Goal: Task Accomplishment & Management: Use online tool/utility

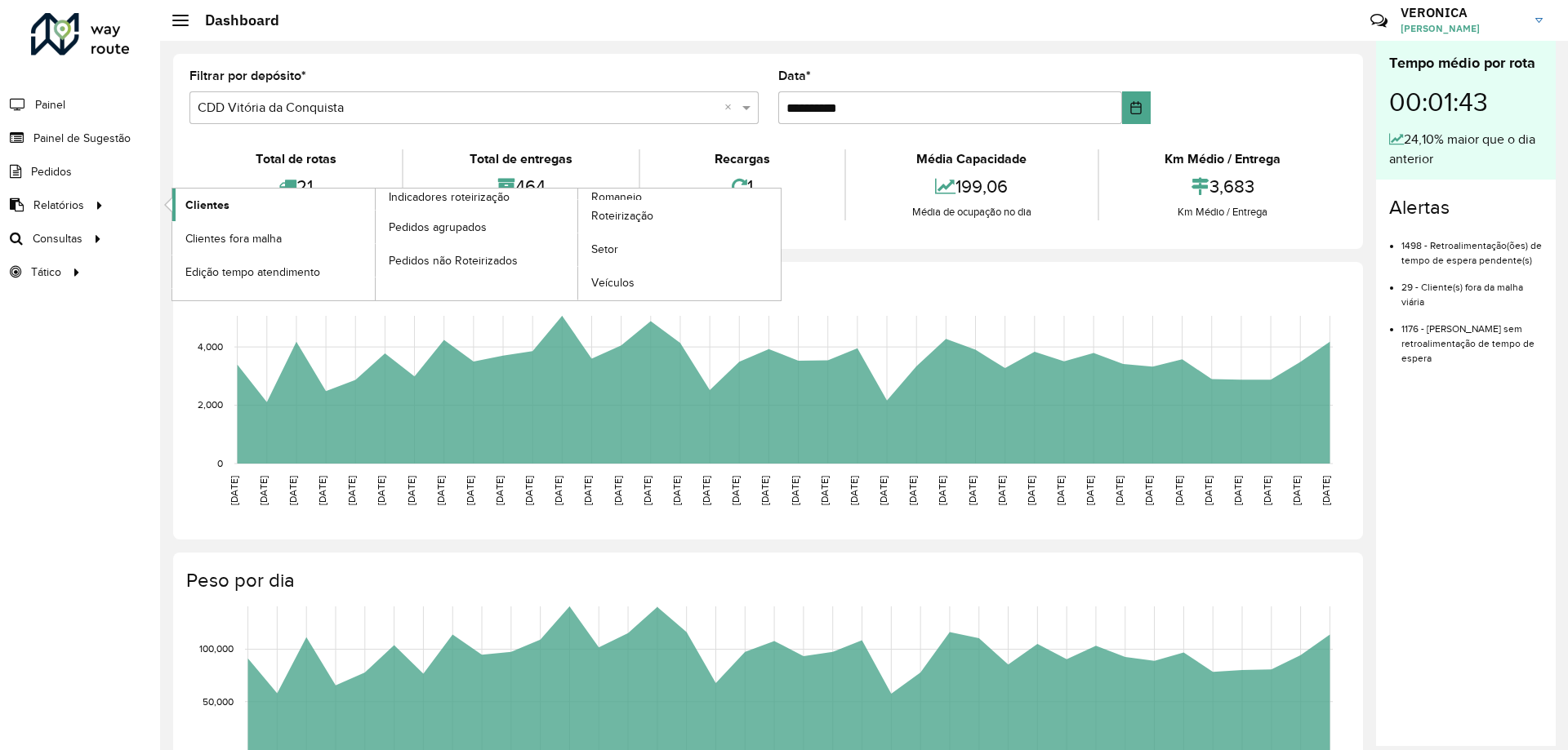
click at [204, 204] on span "Clientes" at bounding box center [207, 205] width 44 height 17
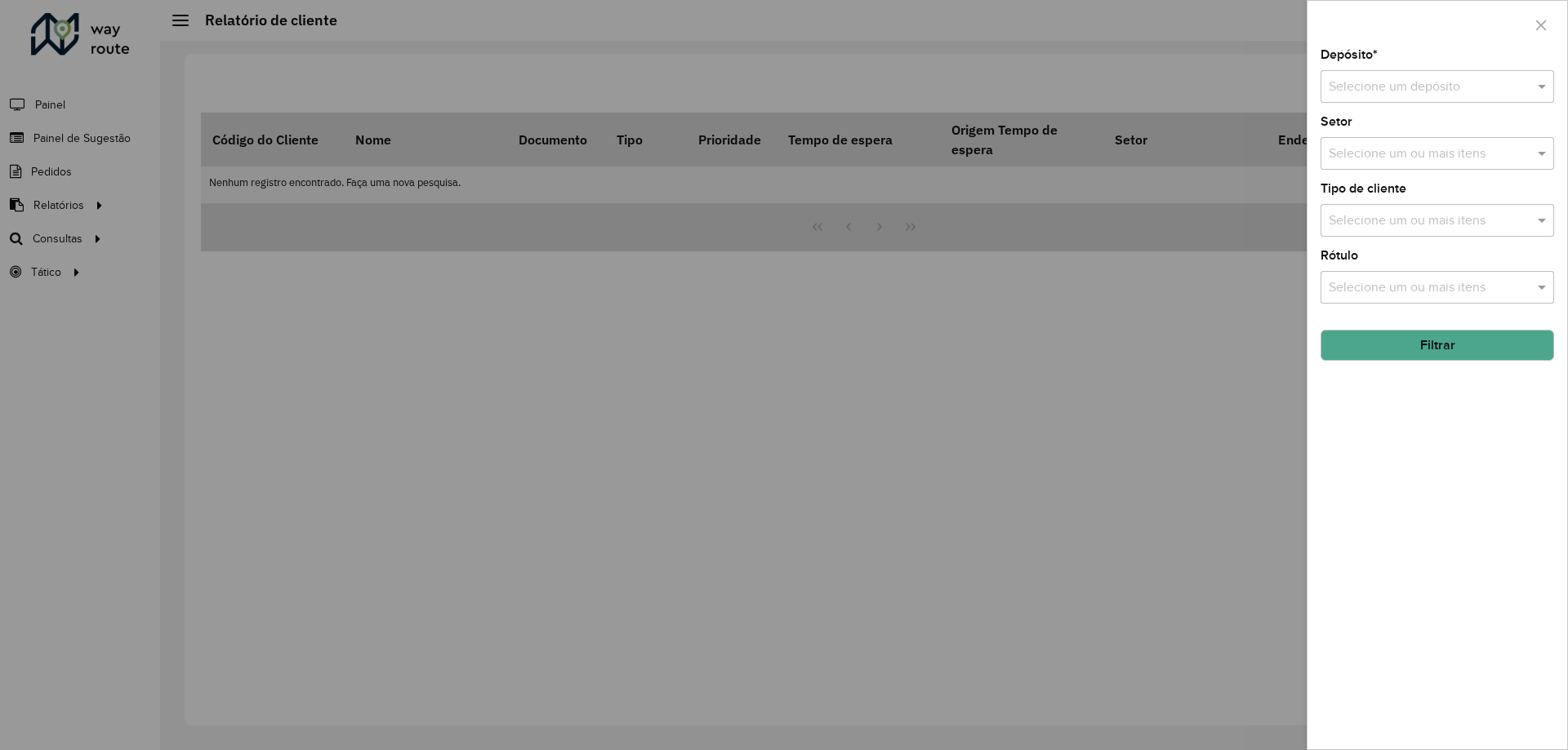
click at [115, 232] on div at bounding box center [784, 375] width 1568 height 750
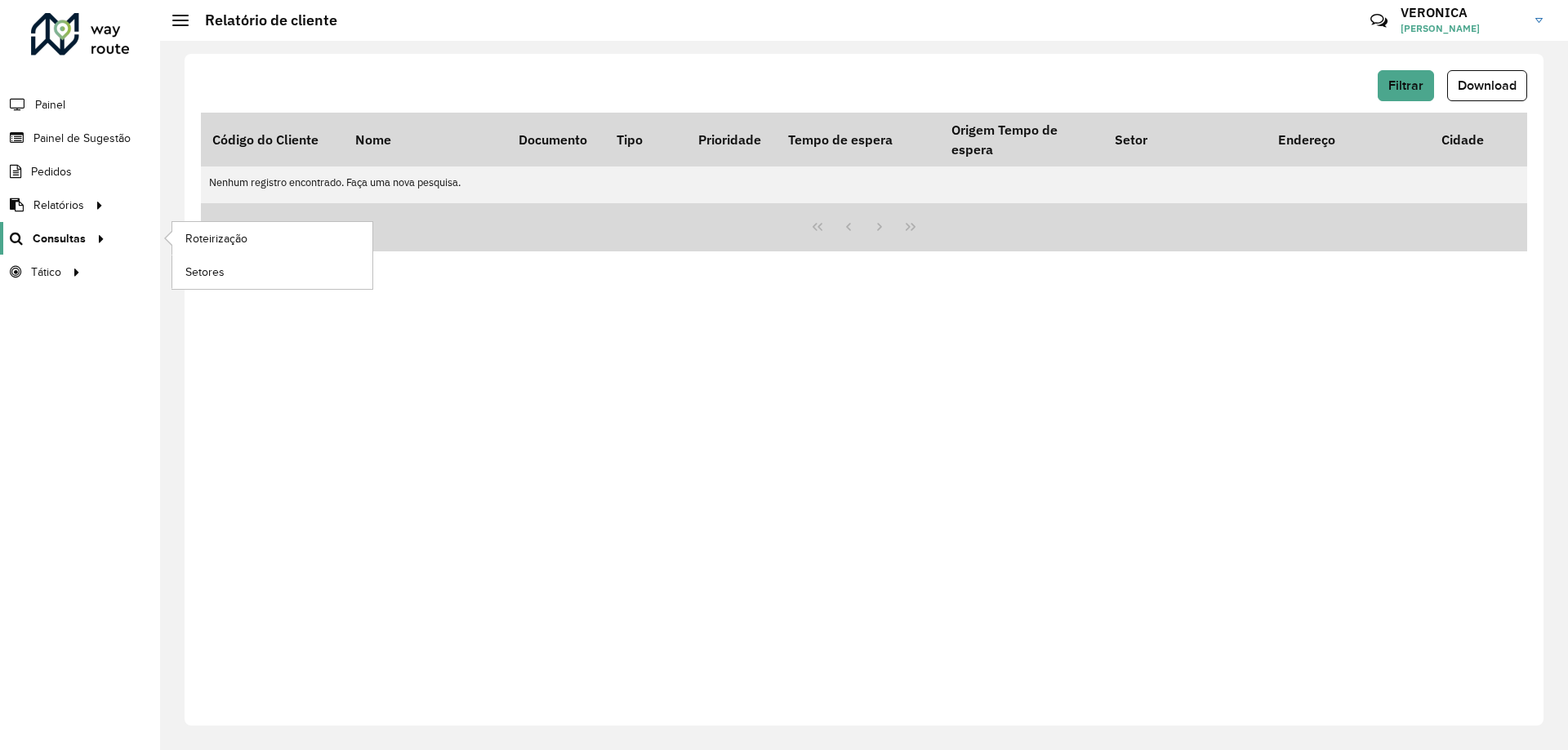
click at [82, 248] on link "Consultas" at bounding box center [55, 238] width 110 height 33
click at [213, 243] on span "Roteirização" at bounding box center [218, 239] width 66 height 17
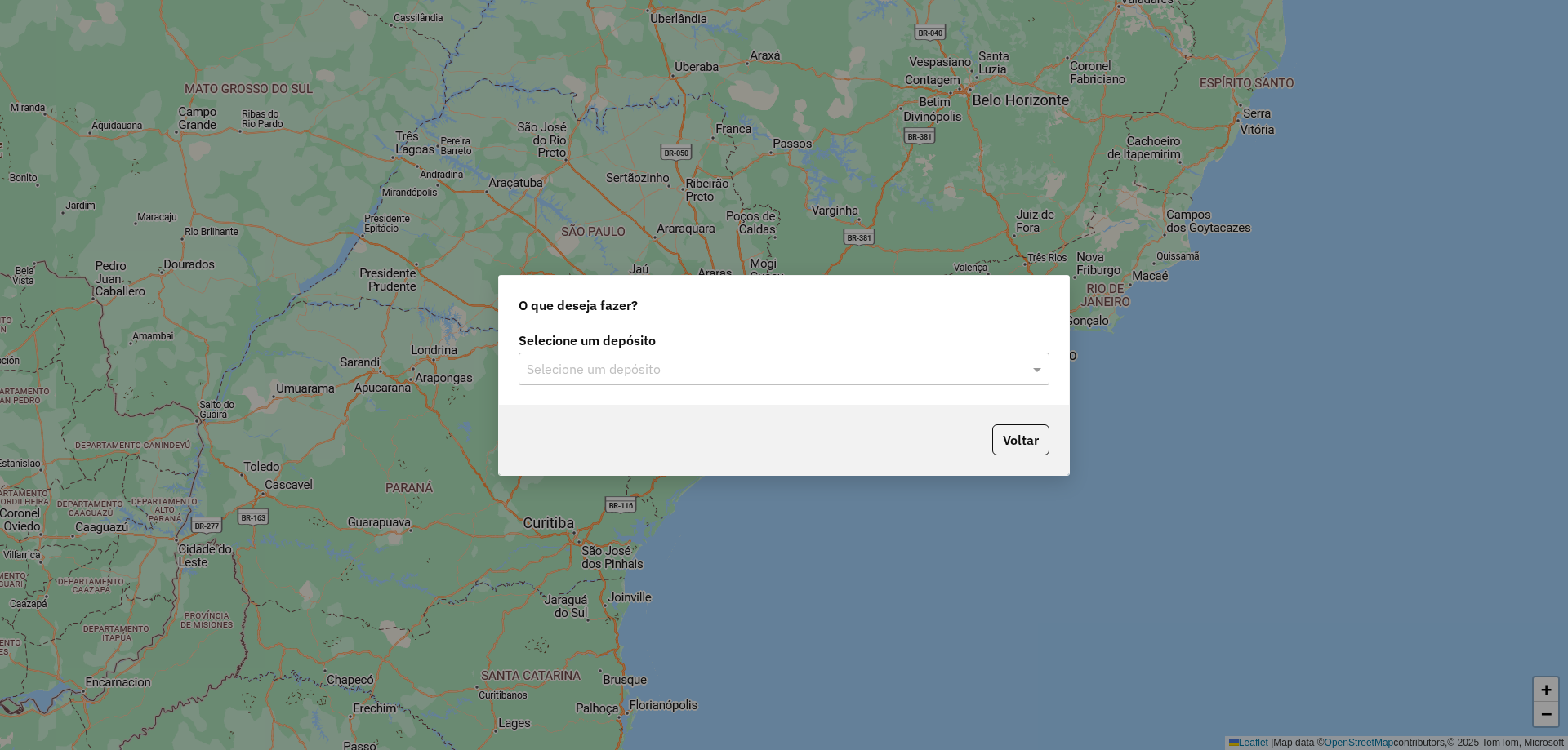
click at [807, 372] on input "text" at bounding box center [767, 369] width 482 height 19
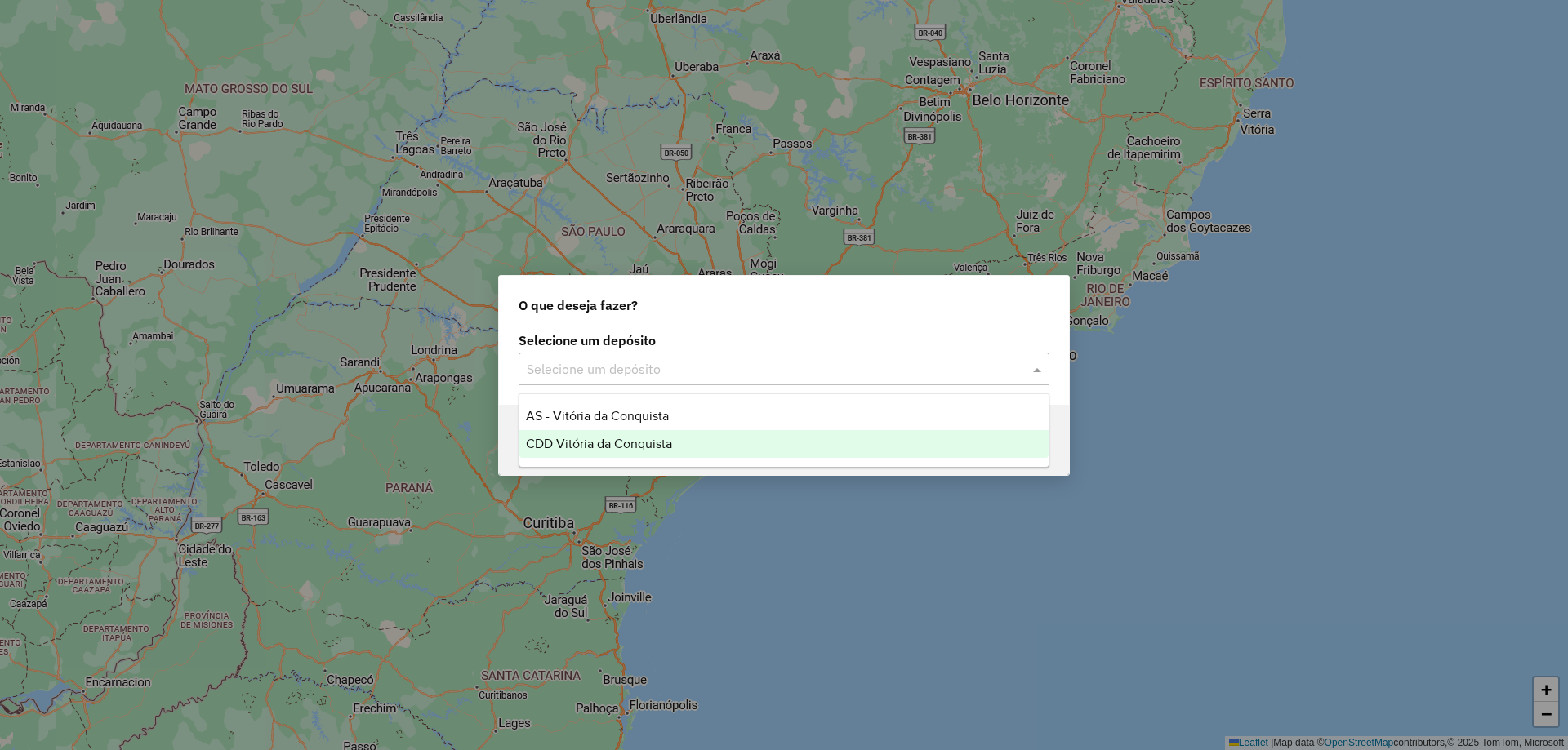
click at [792, 440] on div "CDD Vitória da Conquista" at bounding box center [783, 444] width 529 height 28
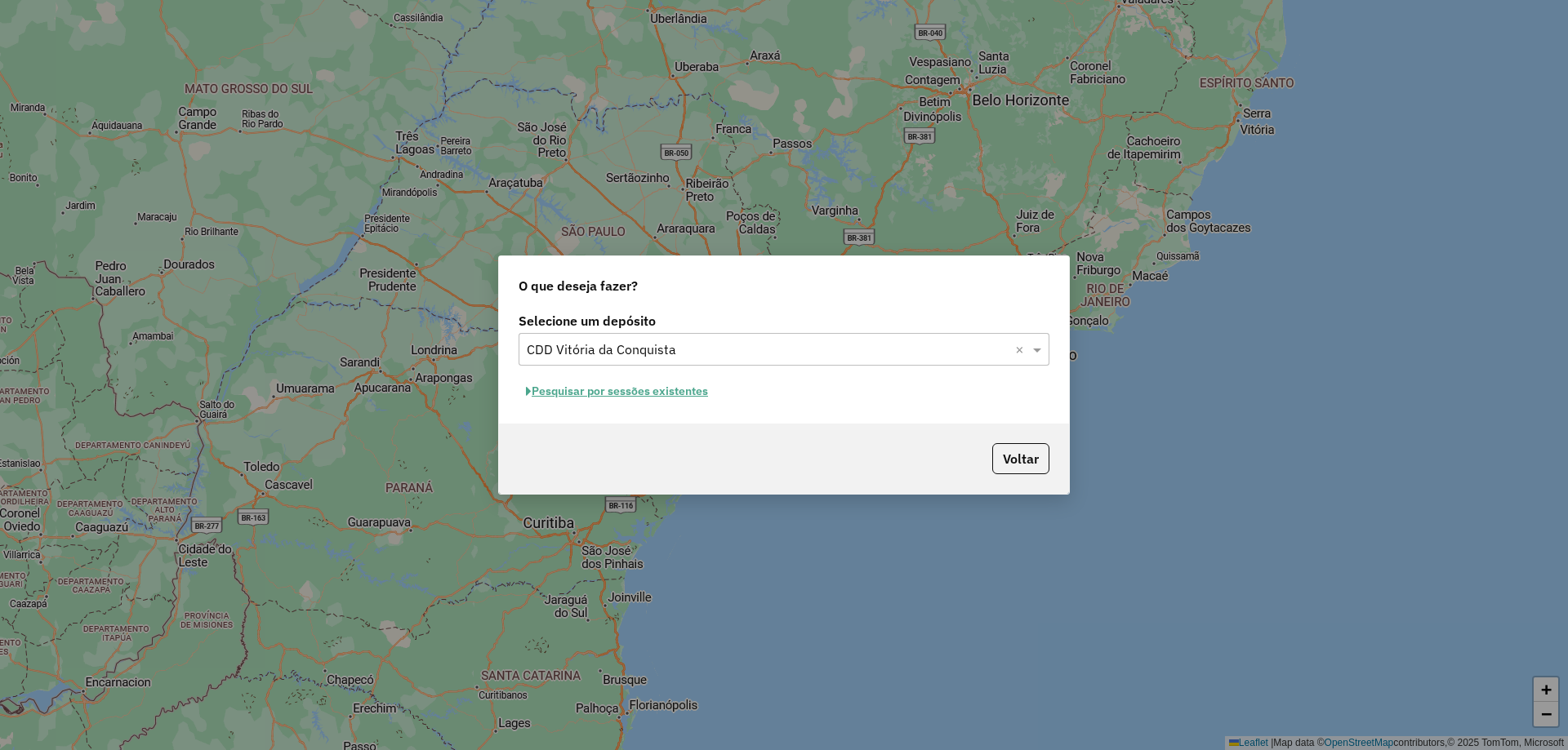
click at [662, 388] on button "Pesquisar por sessões existentes" at bounding box center [617, 391] width 197 height 25
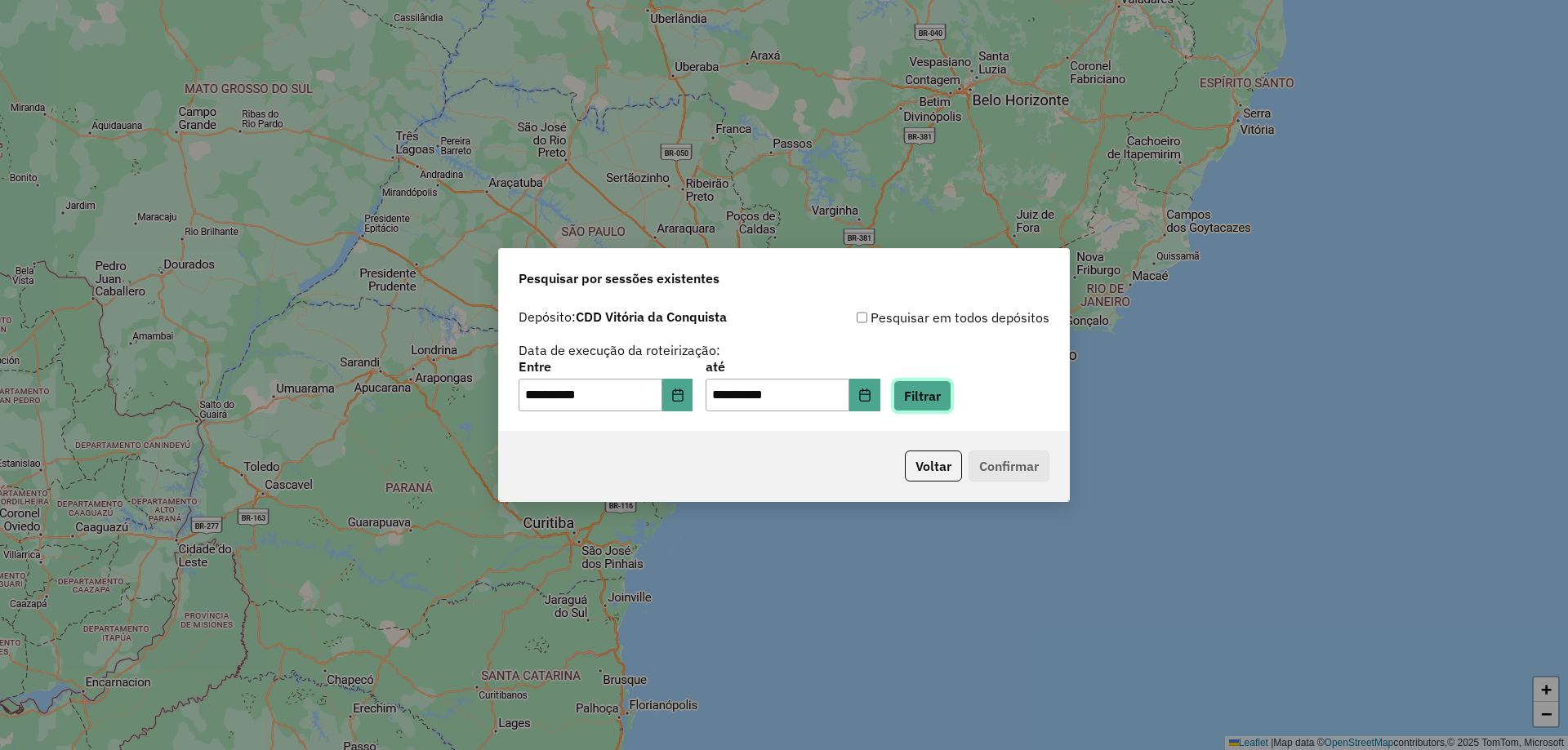
click at [951, 407] on button "Filtrar" at bounding box center [922, 395] width 58 height 31
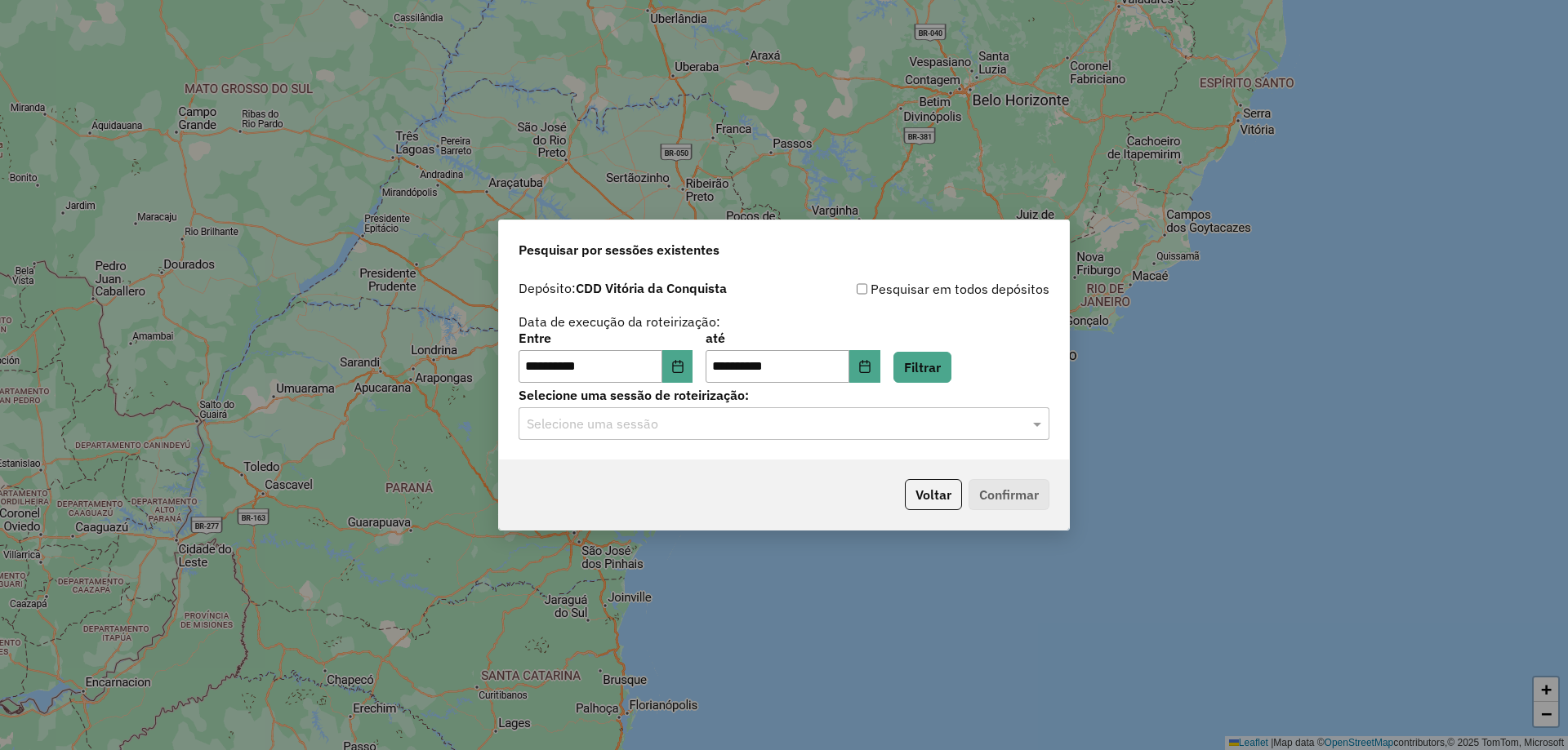
click at [833, 446] on div "**********" at bounding box center [784, 366] width 570 height 187
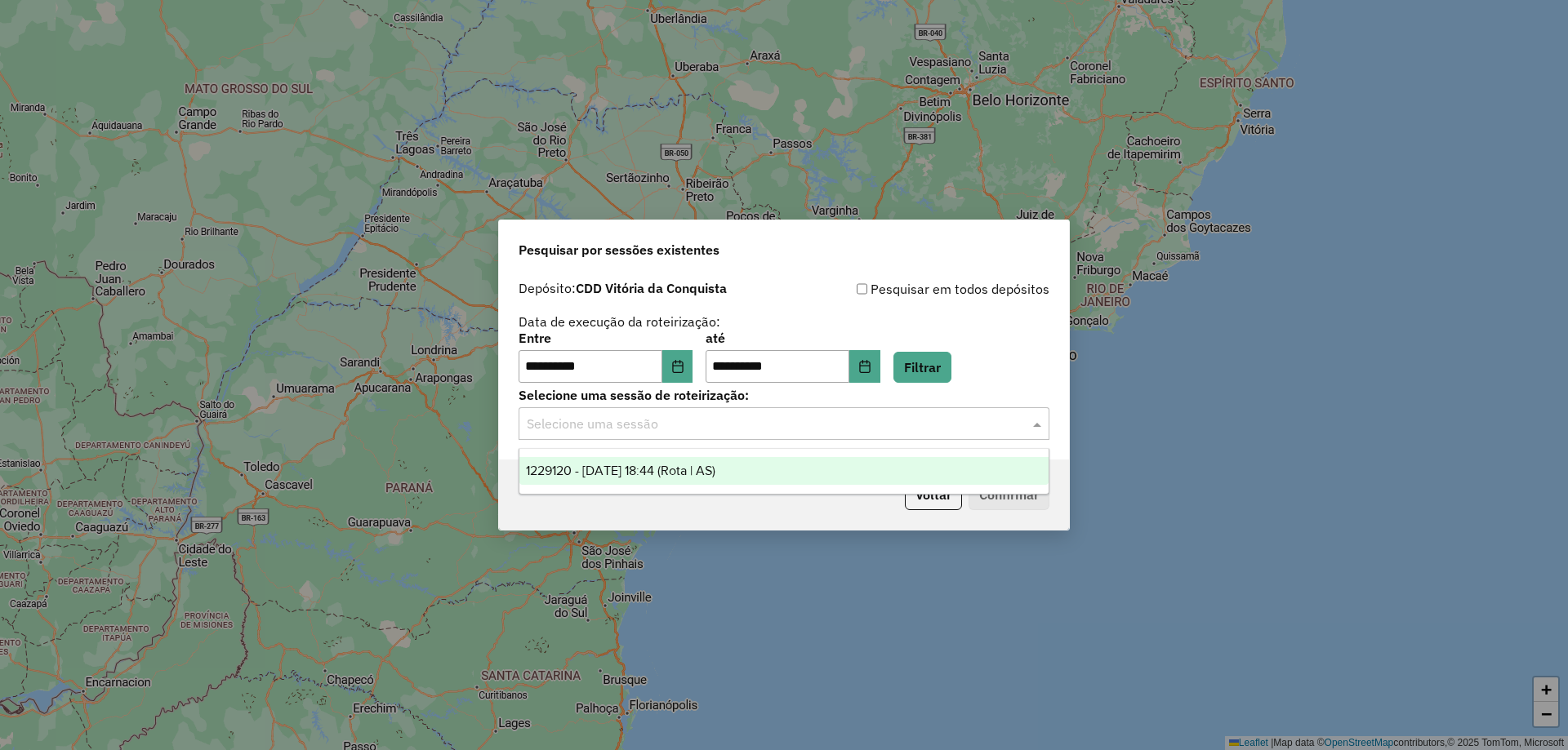
click at [842, 425] on input "text" at bounding box center [767, 424] width 482 height 19
drag, startPoint x: 810, startPoint y: 463, endPoint x: 1004, endPoint y: 497, distance: 197.0
click at [813, 462] on div "1229120 - 13/08/2025 18:44 (Rota | AS)" at bounding box center [783, 471] width 529 height 28
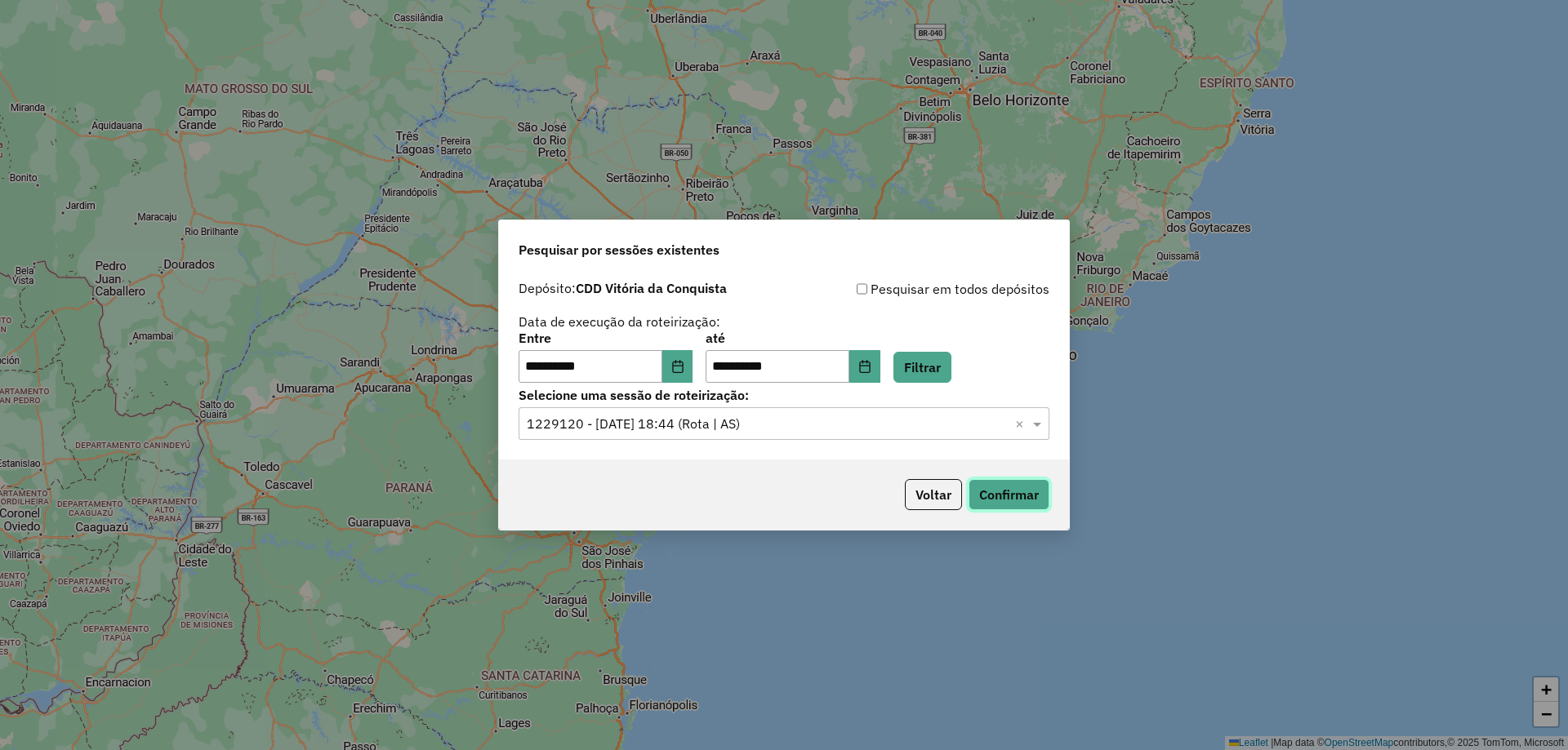
click at [1044, 496] on button "Confirmar" at bounding box center [1009, 494] width 81 height 31
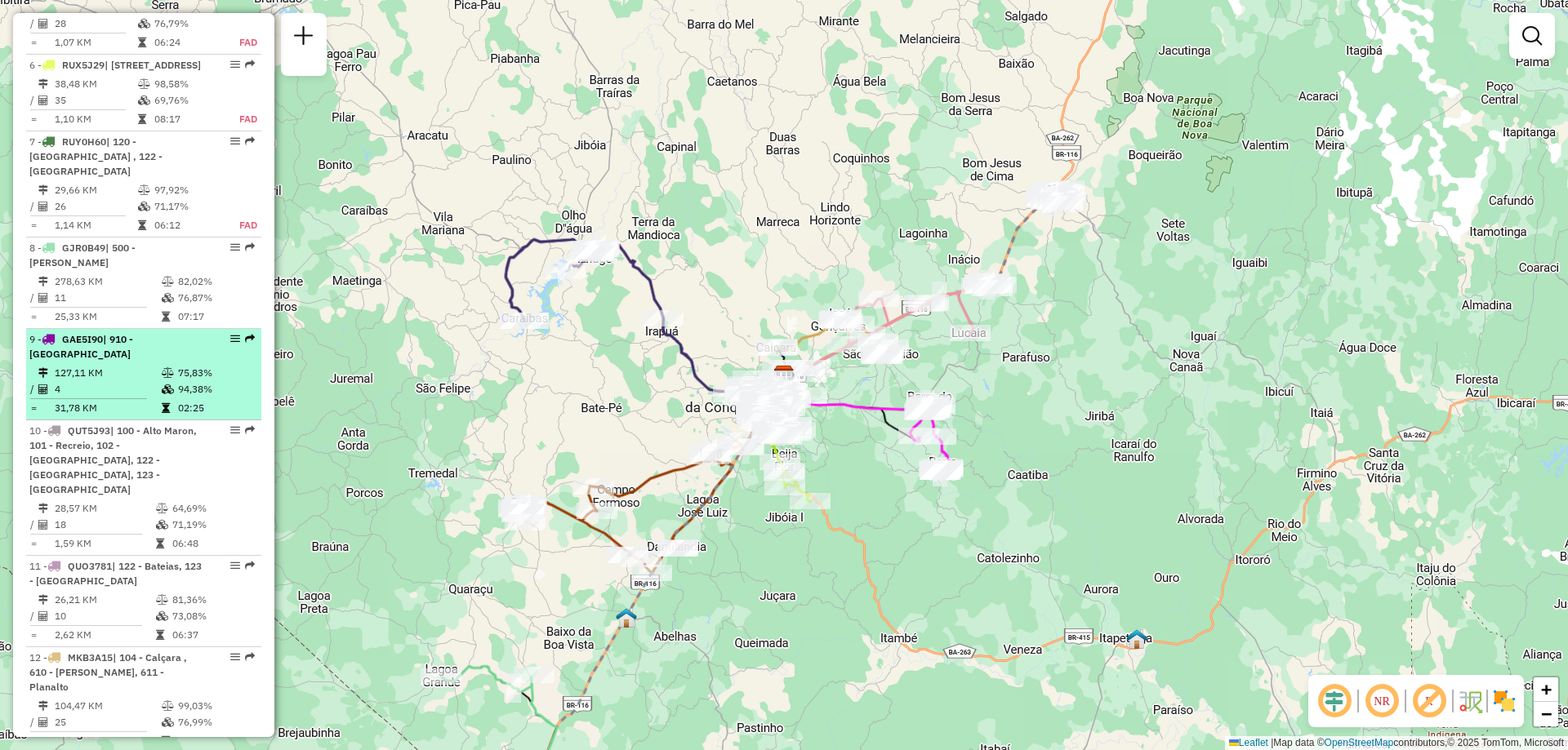
scroll to position [1143, 0]
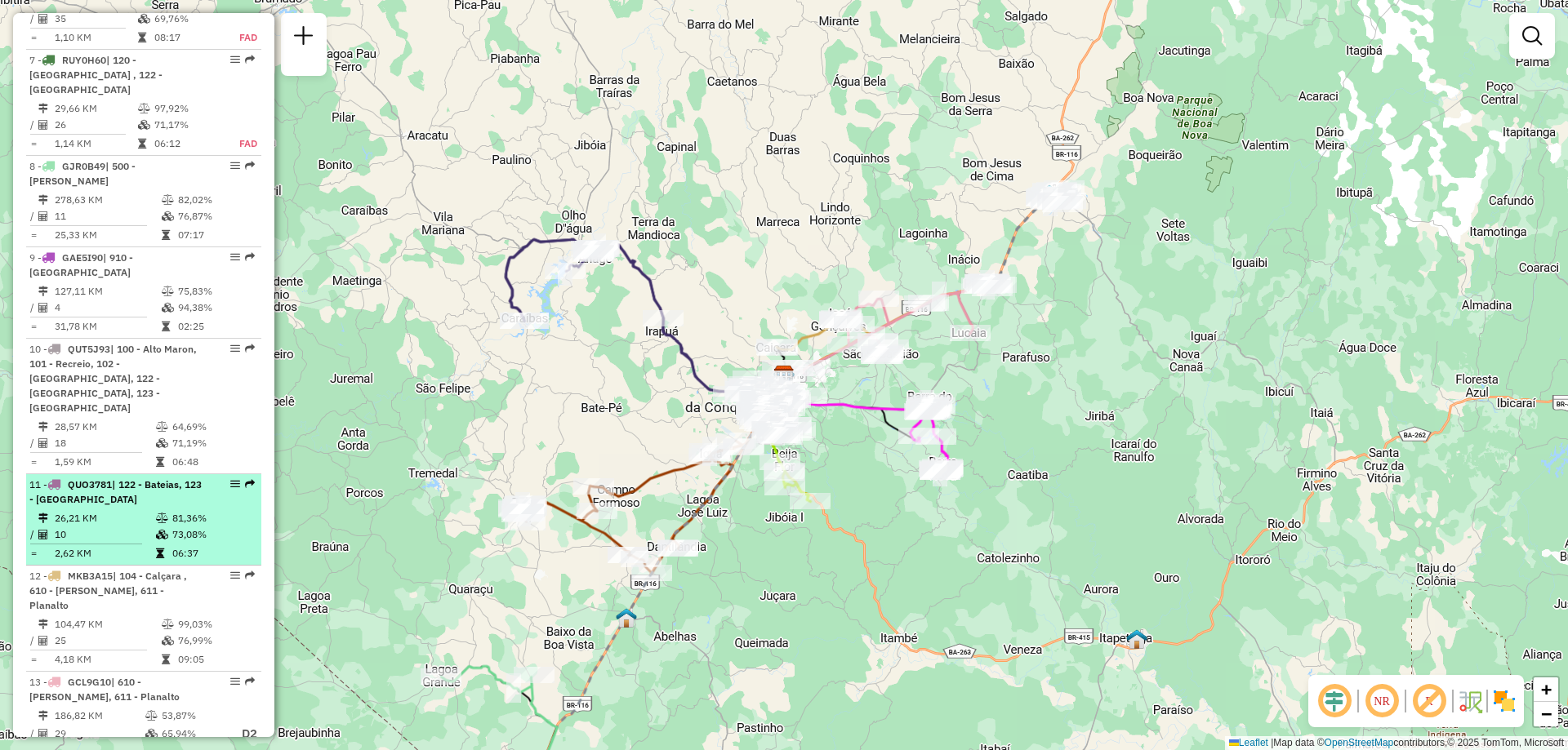
select select "**********"
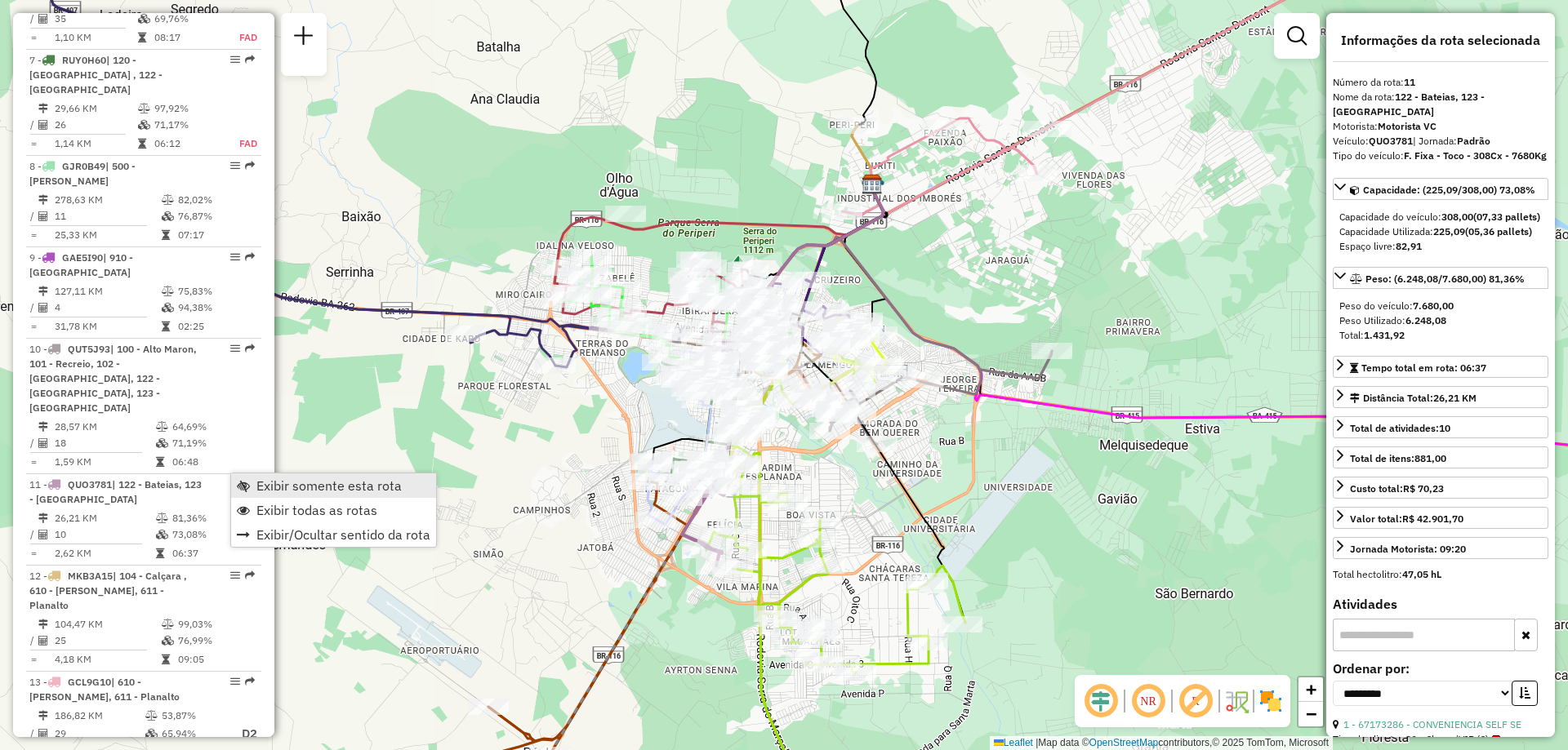
click at [256, 485] on link "Exibir somente esta rota" at bounding box center [334, 485] width 205 height 24
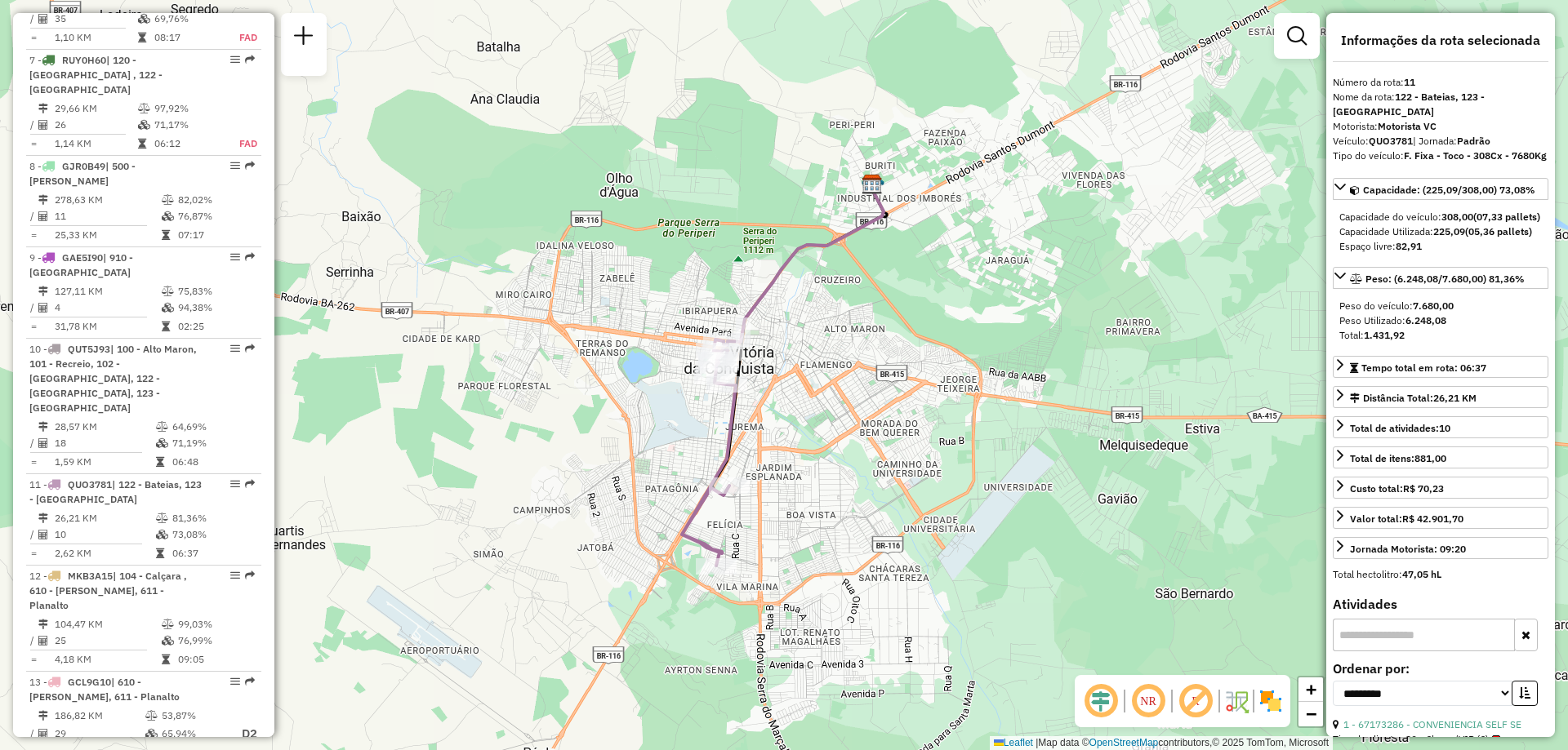
click at [790, 357] on div "Janela de atendimento Grade de atendimento Capacidade Transportadoras Veículos …" at bounding box center [784, 375] width 1568 height 750
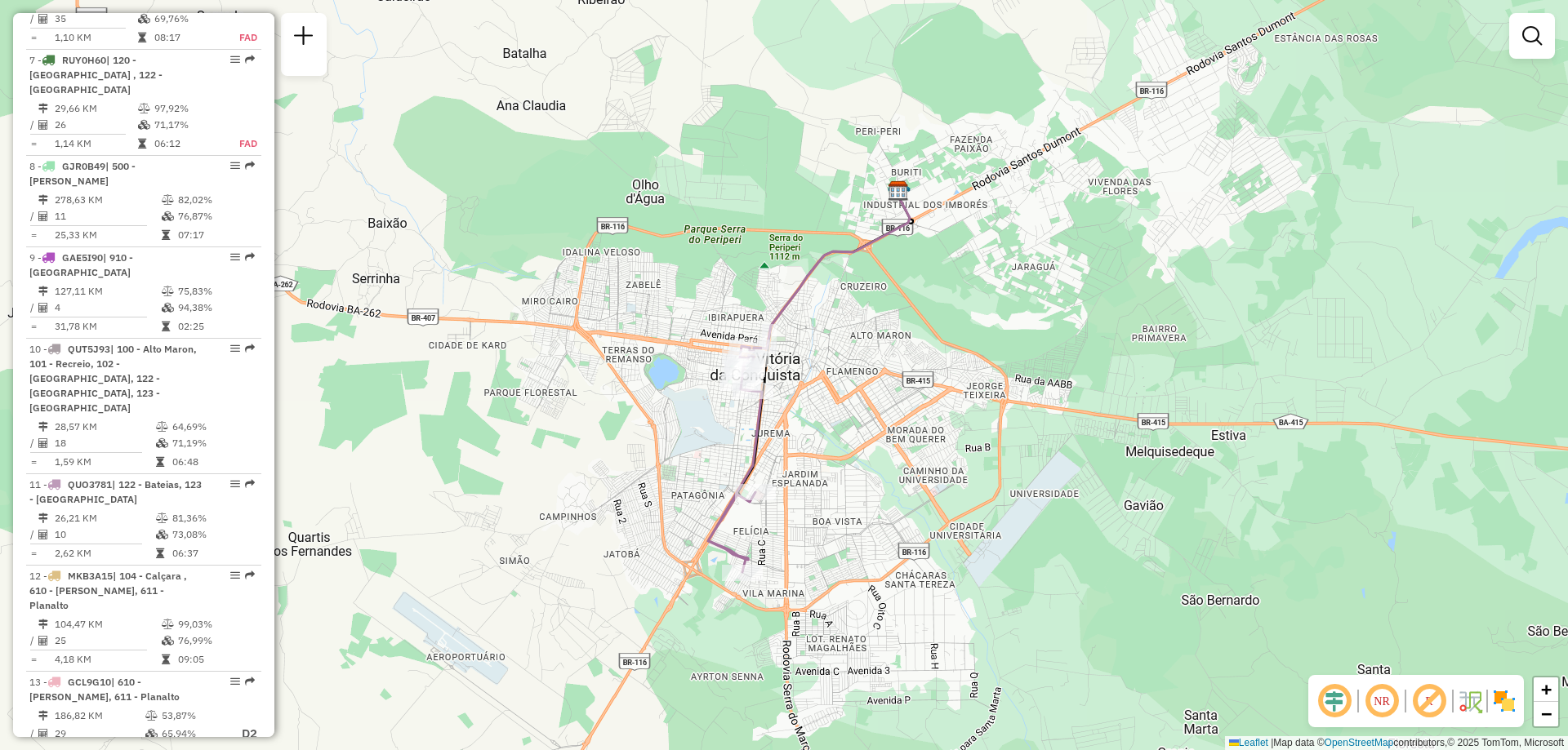
drag, startPoint x: 789, startPoint y: 357, endPoint x: 816, endPoint y: 363, distance: 27.7
click at [816, 363] on div "Janela de atendimento Grade de atendimento Capacidade Transportadoras Veículos …" at bounding box center [784, 375] width 1568 height 750
click at [1545, 687] on span "+" at bounding box center [1546, 689] width 11 height 20
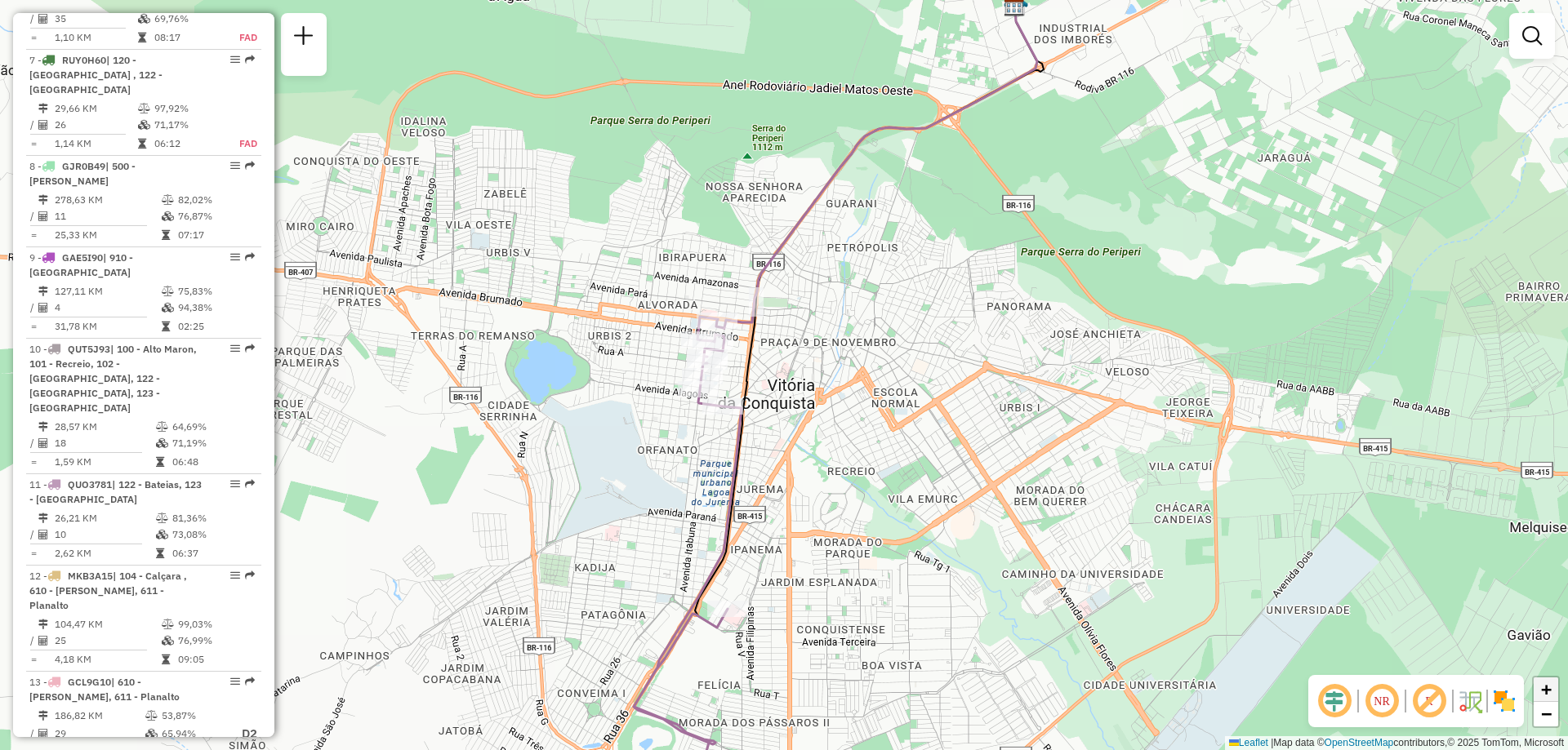
click at [1545, 687] on span "+" at bounding box center [1546, 689] width 11 height 20
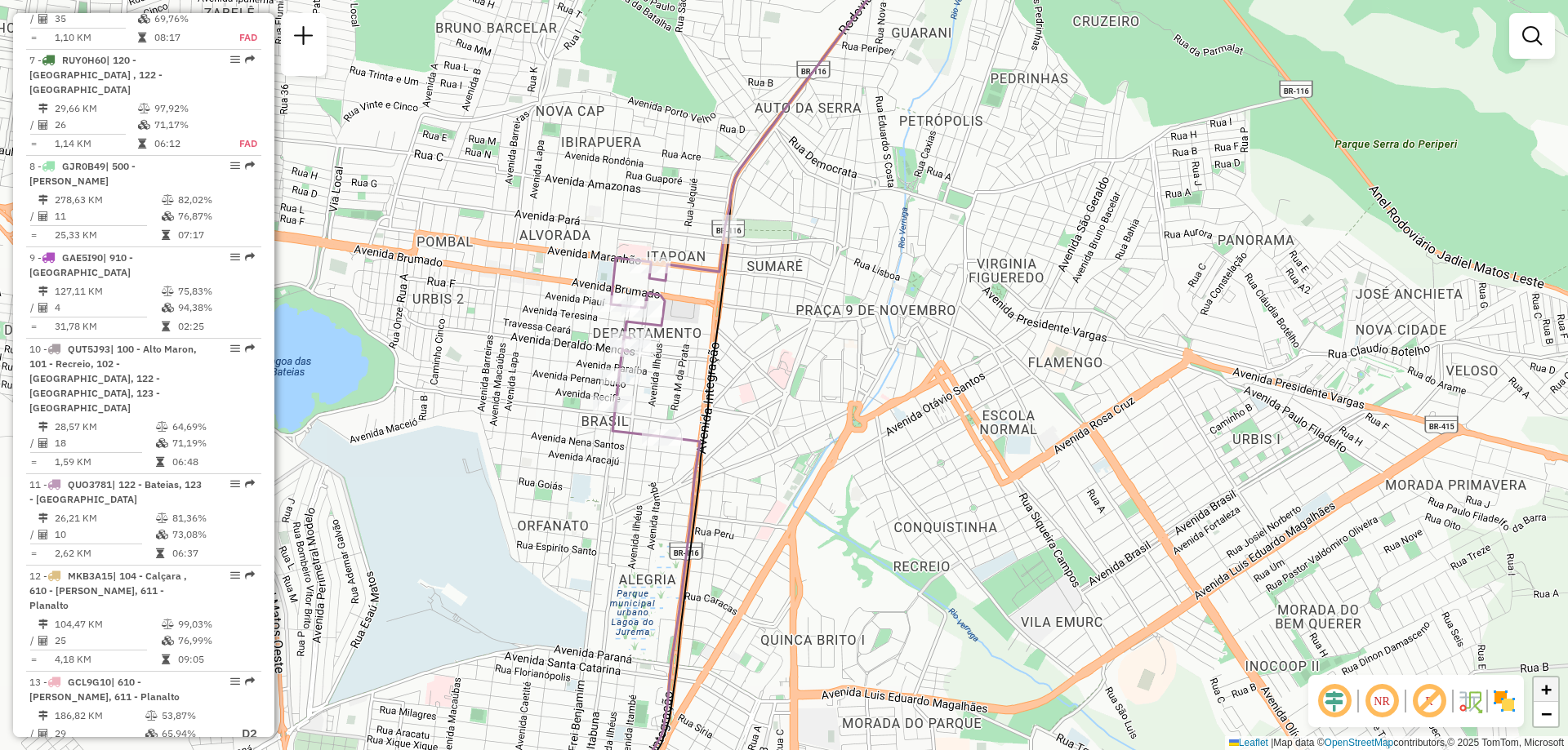
click at [1545, 687] on span "+" at bounding box center [1546, 689] width 11 height 20
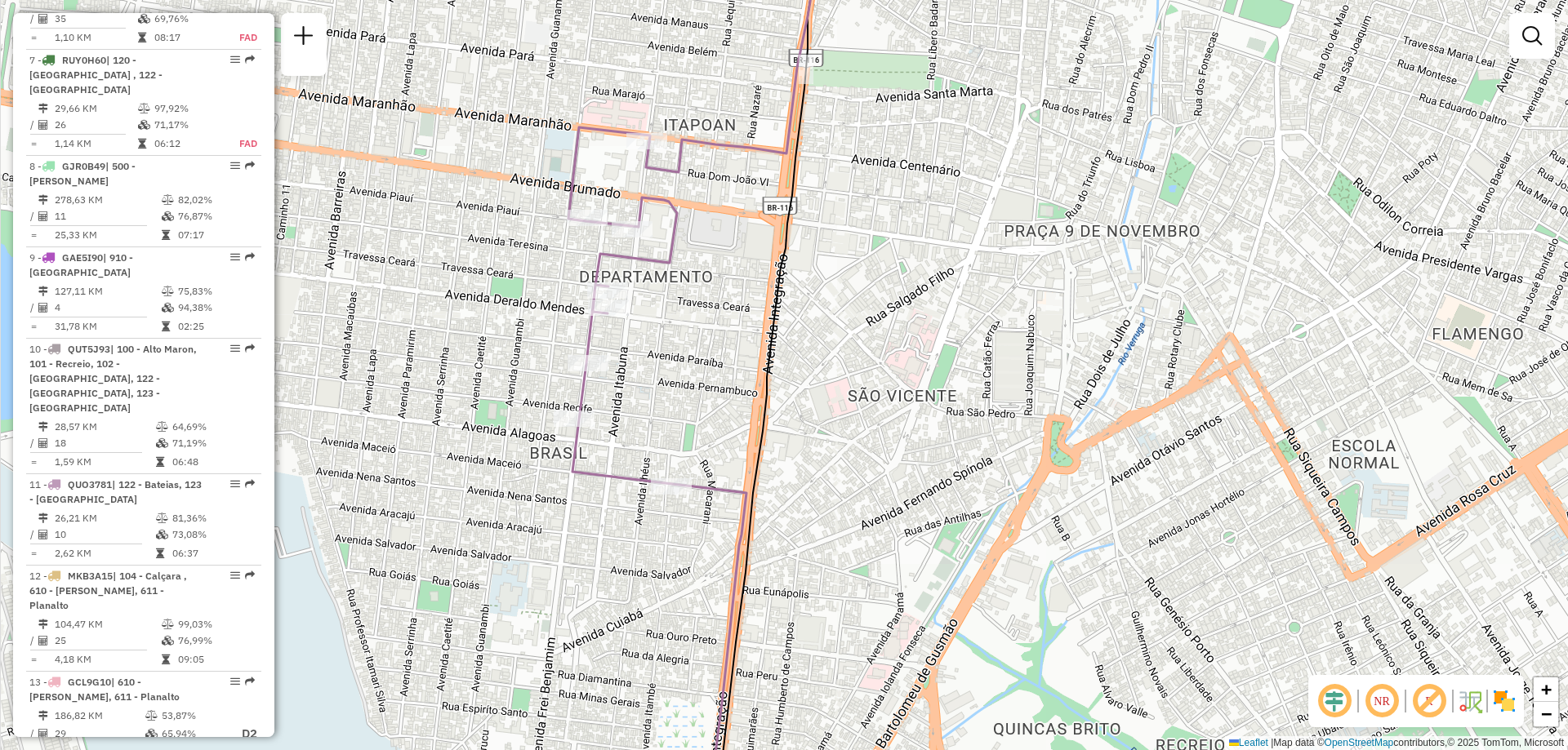
drag, startPoint x: 750, startPoint y: 429, endPoint x: 882, endPoint y: 415, distance: 132.7
click at [882, 415] on div "Janela de atendimento Grade de atendimento Capacidade Transportadoras Veículos …" at bounding box center [784, 375] width 1568 height 750
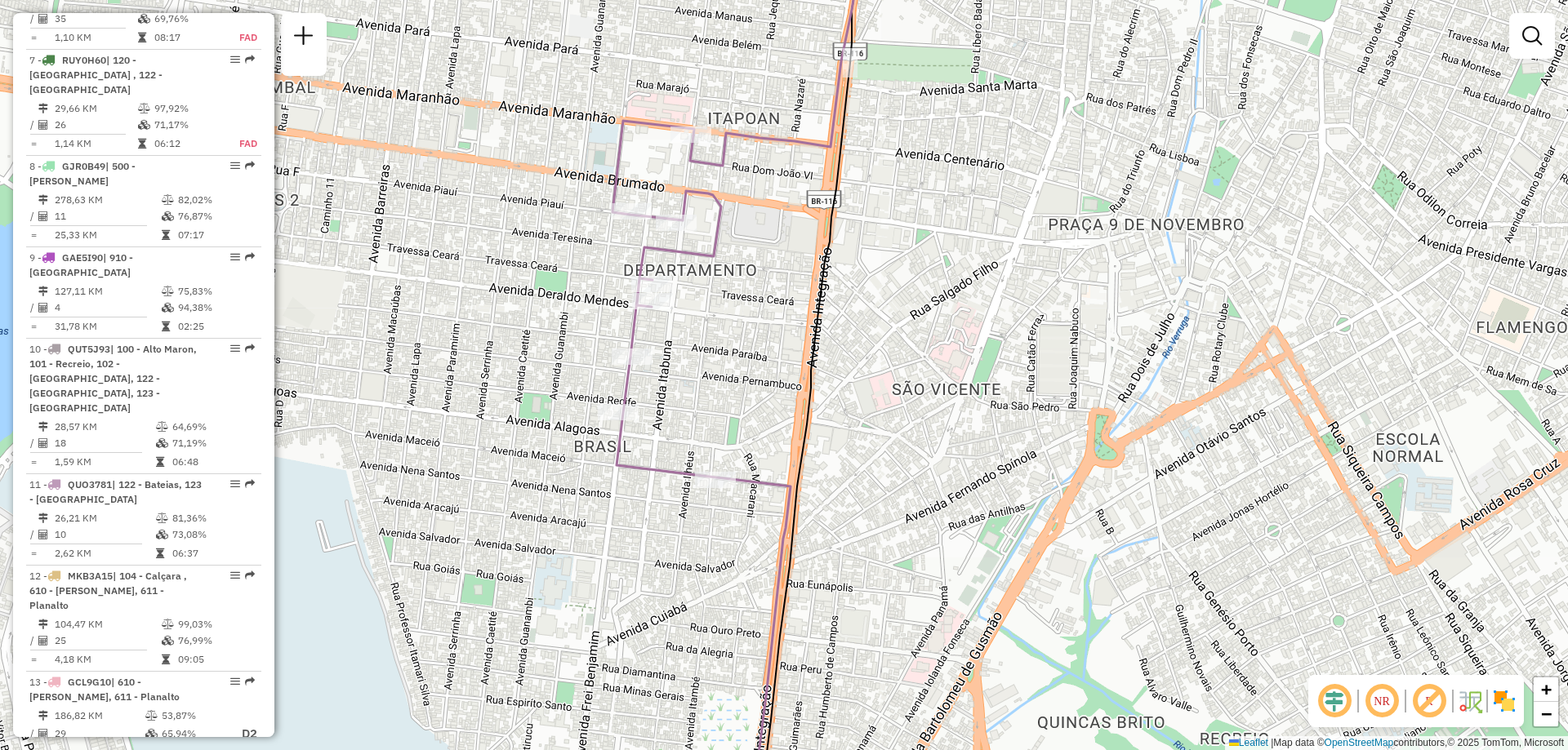
drag, startPoint x: 631, startPoint y: 358, endPoint x: 675, endPoint y: 351, distance: 44.6
click at [675, 351] on div "Janela de atendimento Grade de atendimento Capacidade Transportadoras Veículos …" at bounding box center [784, 375] width 1568 height 750
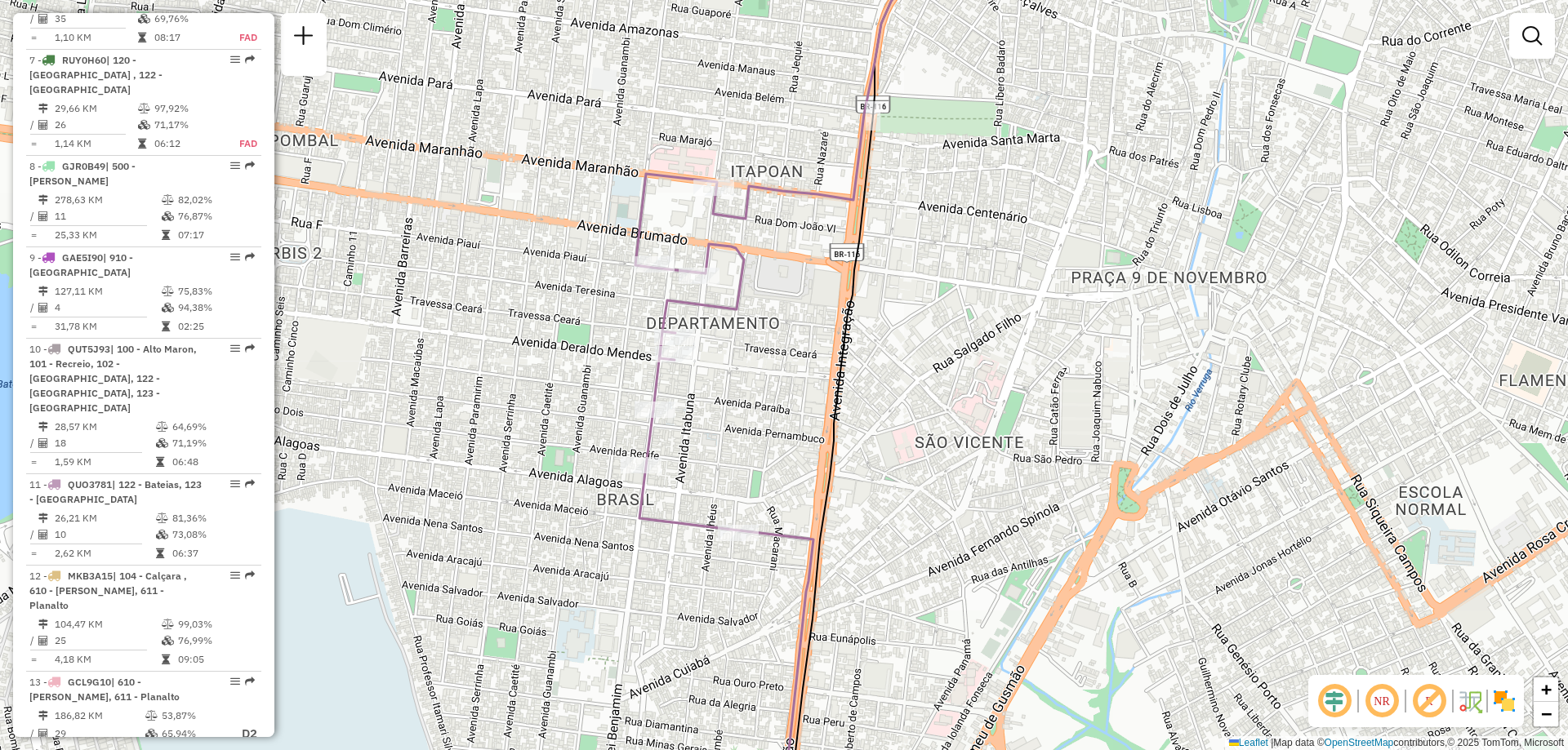
drag, startPoint x: 692, startPoint y: 369, endPoint x: 715, endPoint y: 422, distance: 57.8
click at [715, 422] on div "Janela de atendimento Grade de atendimento Capacidade Transportadoras Veículos …" at bounding box center [784, 375] width 1568 height 750
